Goal: Check status: Check status

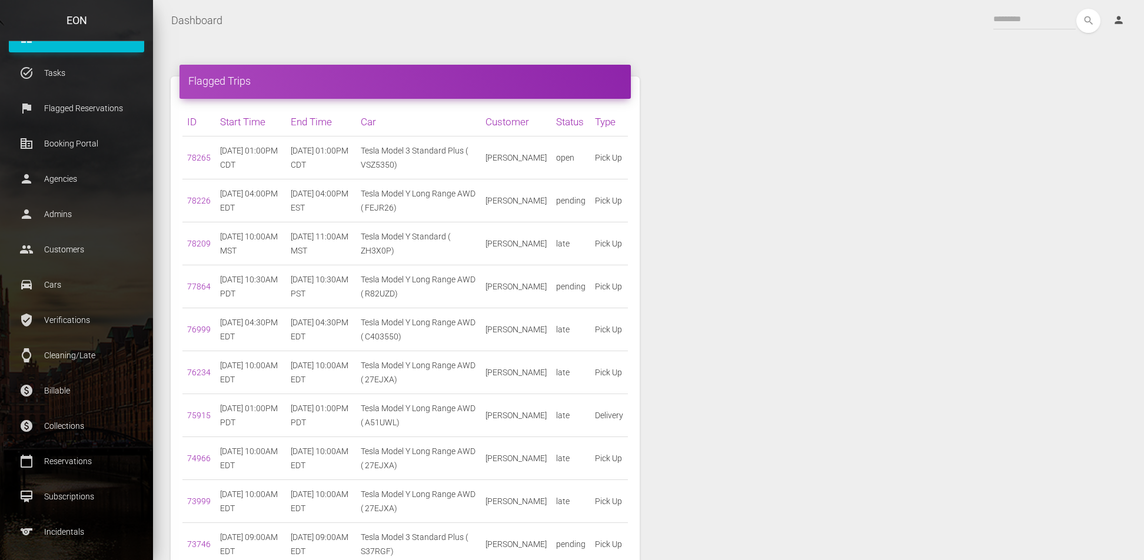
scroll to position [40, 0]
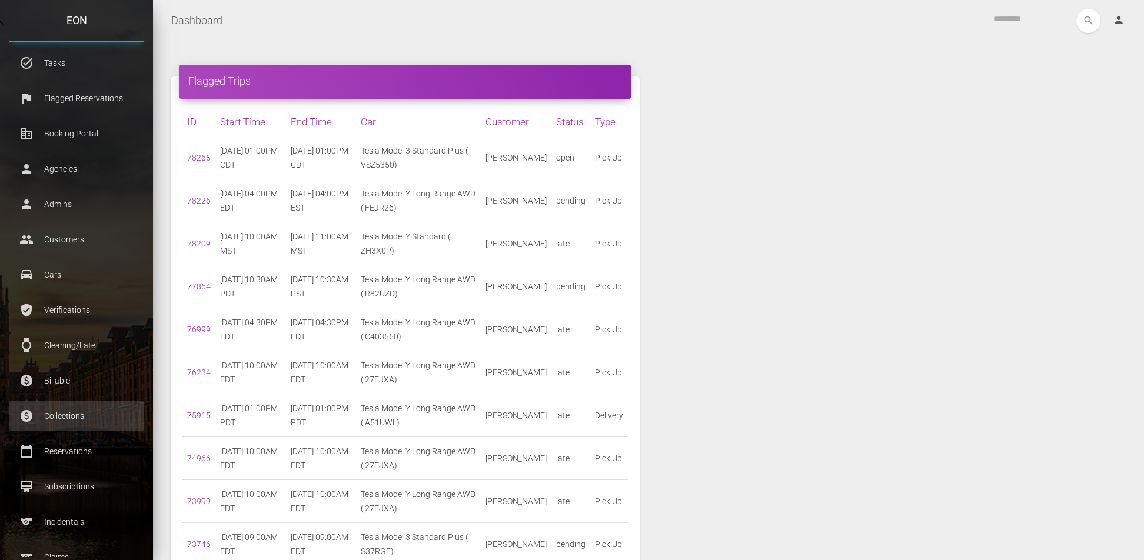
drag, startPoint x: 51, startPoint y: 448, endPoint x: 52, endPoint y: 421, distance: 27.1
click at [52, 448] on p "Reservations" at bounding box center [77, 451] width 118 height 18
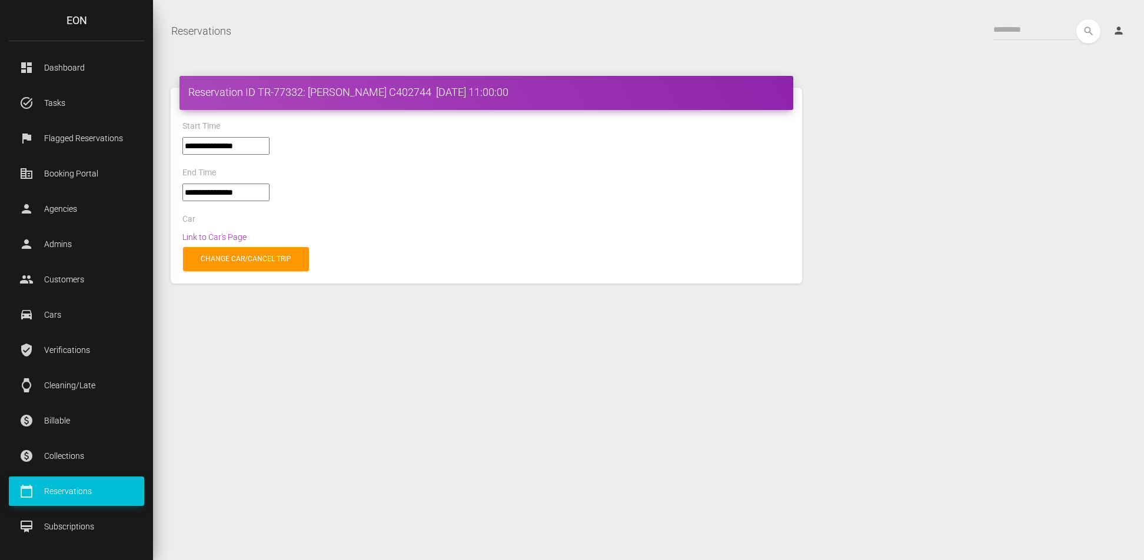
select select "*****"
select select
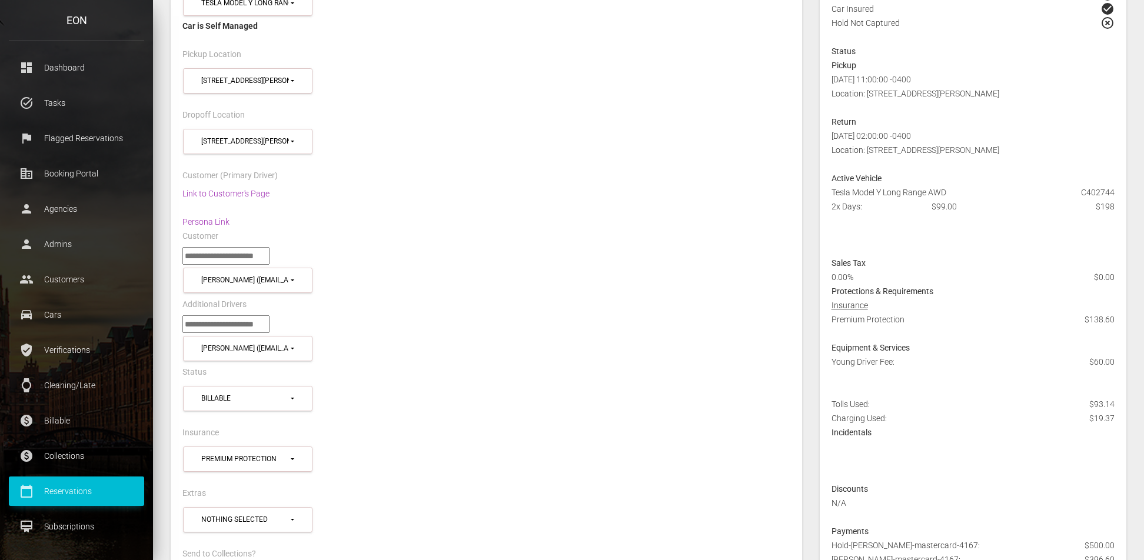
scroll to position [235, 0]
